Goal: Information Seeking & Learning: Learn about a topic

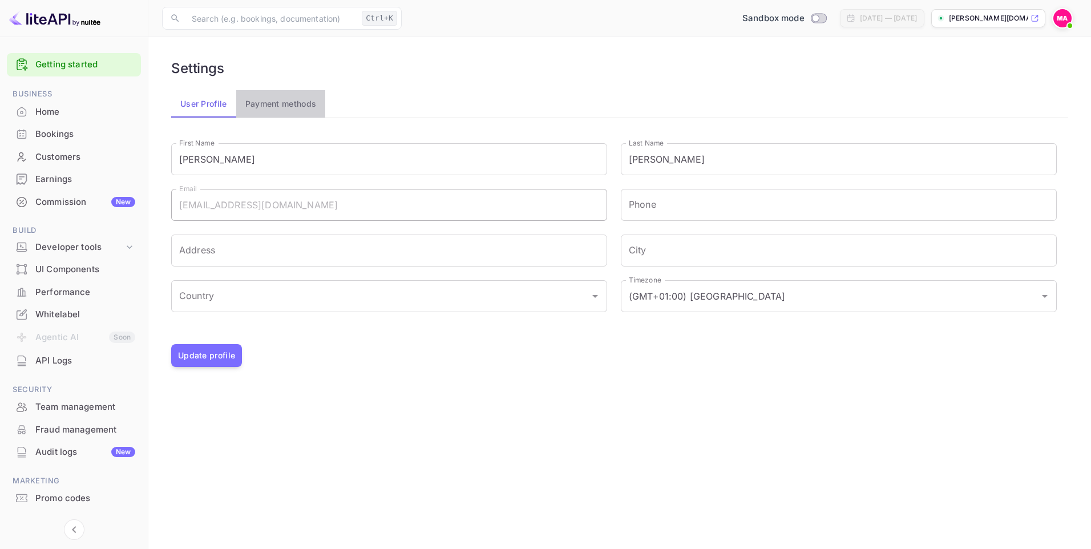
click at [312, 105] on button "Payment methods" at bounding box center [281, 103] width 90 height 27
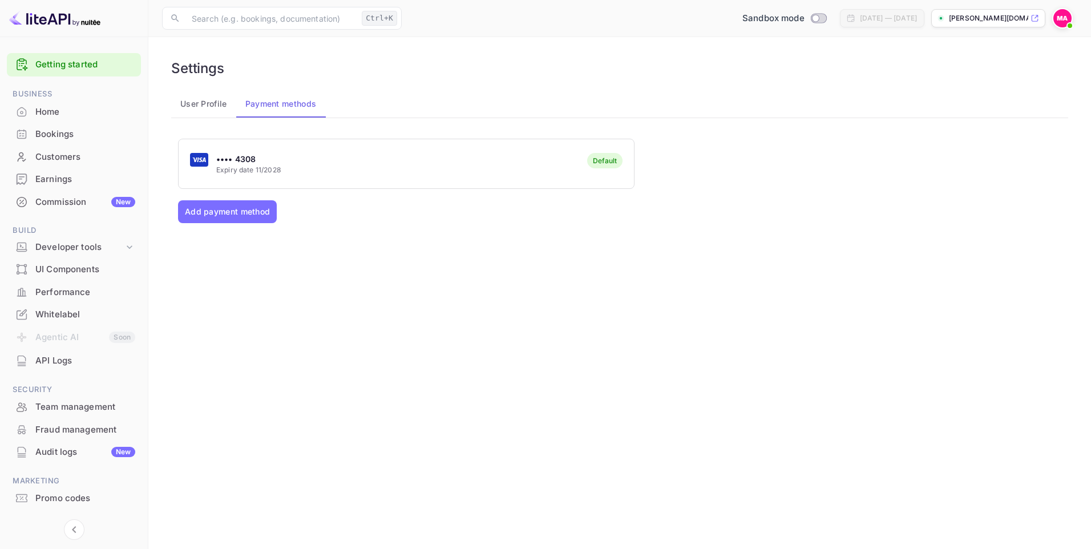
drag, startPoint x: 281, startPoint y: 180, endPoint x: 281, endPoint y: 160, distance: 19.4
click at [281, 160] on p "•••• 4308" at bounding box center [248, 159] width 64 height 12
click at [1010, 13] on div "[PERSON_NAME][DOMAIN_NAME]..." at bounding box center [988, 18] width 114 height 18
click at [996, 19] on p "[PERSON_NAME][DOMAIN_NAME]..." at bounding box center [988, 18] width 79 height 10
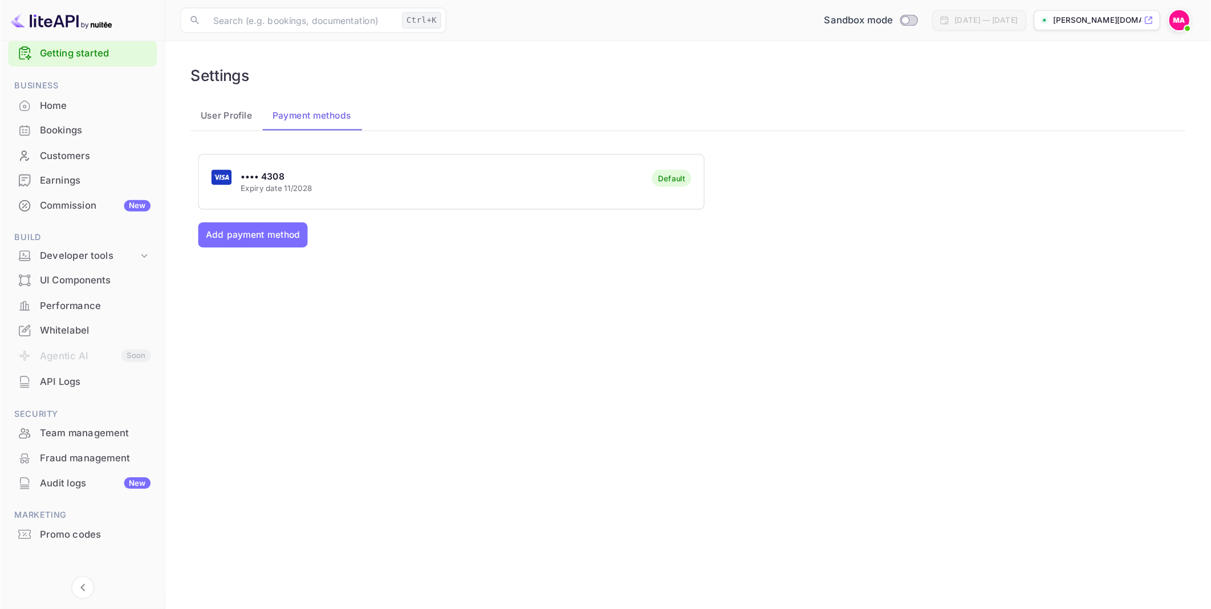
scroll to position [24, 0]
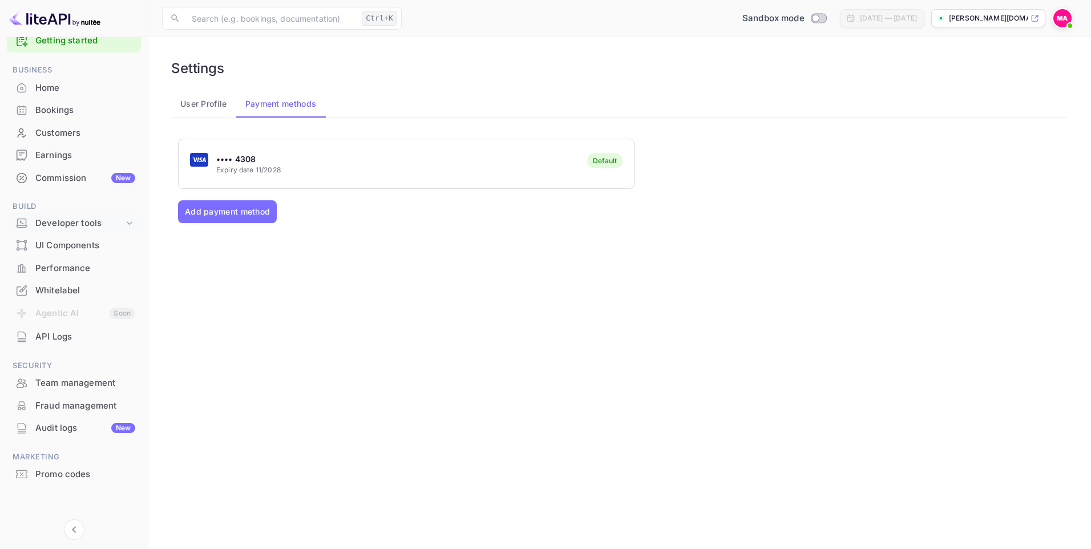
click at [83, 223] on div "Developer tools" at bounding box center [79, 223] width 88 height 13
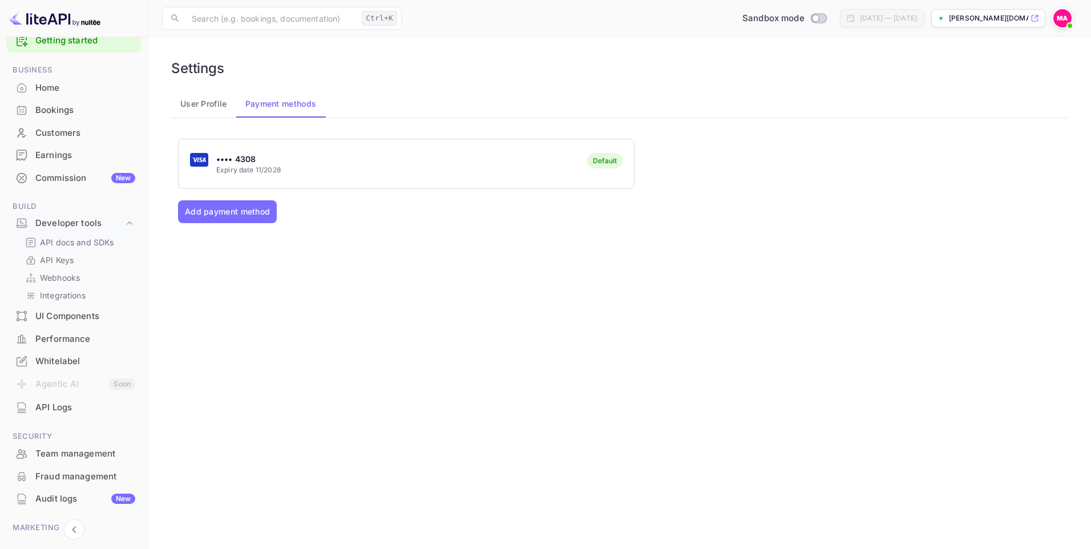
click at [80, 240] on p "API docs and SDKs" at bounding box center [77, 242] width 74 height 12
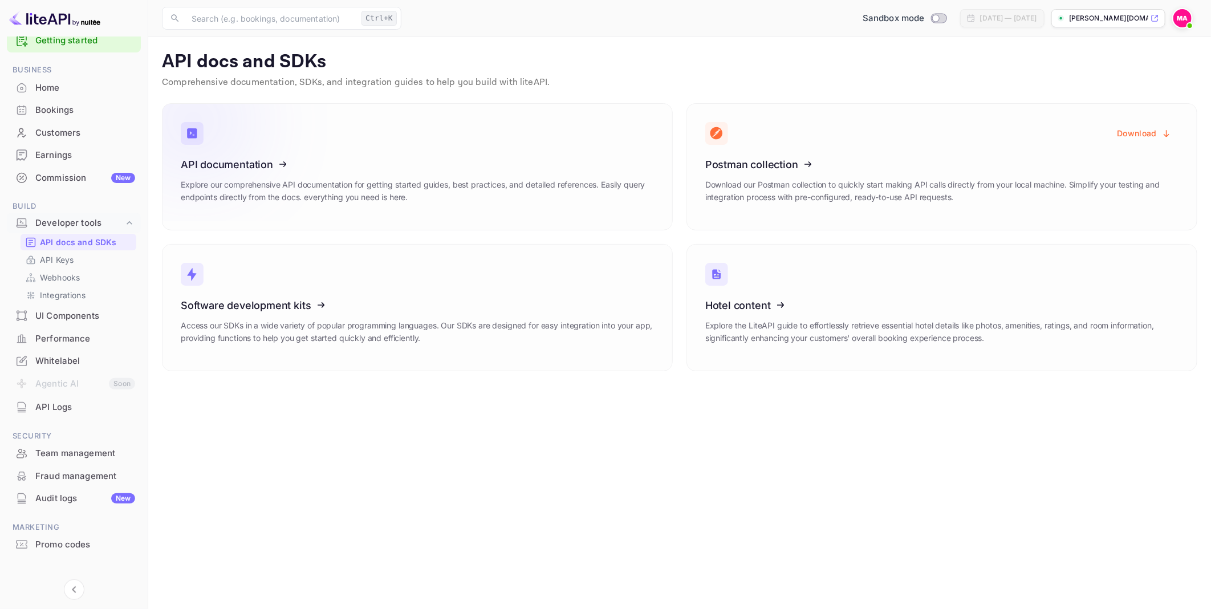
click at [372, 164] on h3 "API documentation" at bounding box center [417, 165] width 473 height 12
click at [756, 280] on icon at bounding box center [775, 303] width 177 height 117
